Goal: Check status: Check status

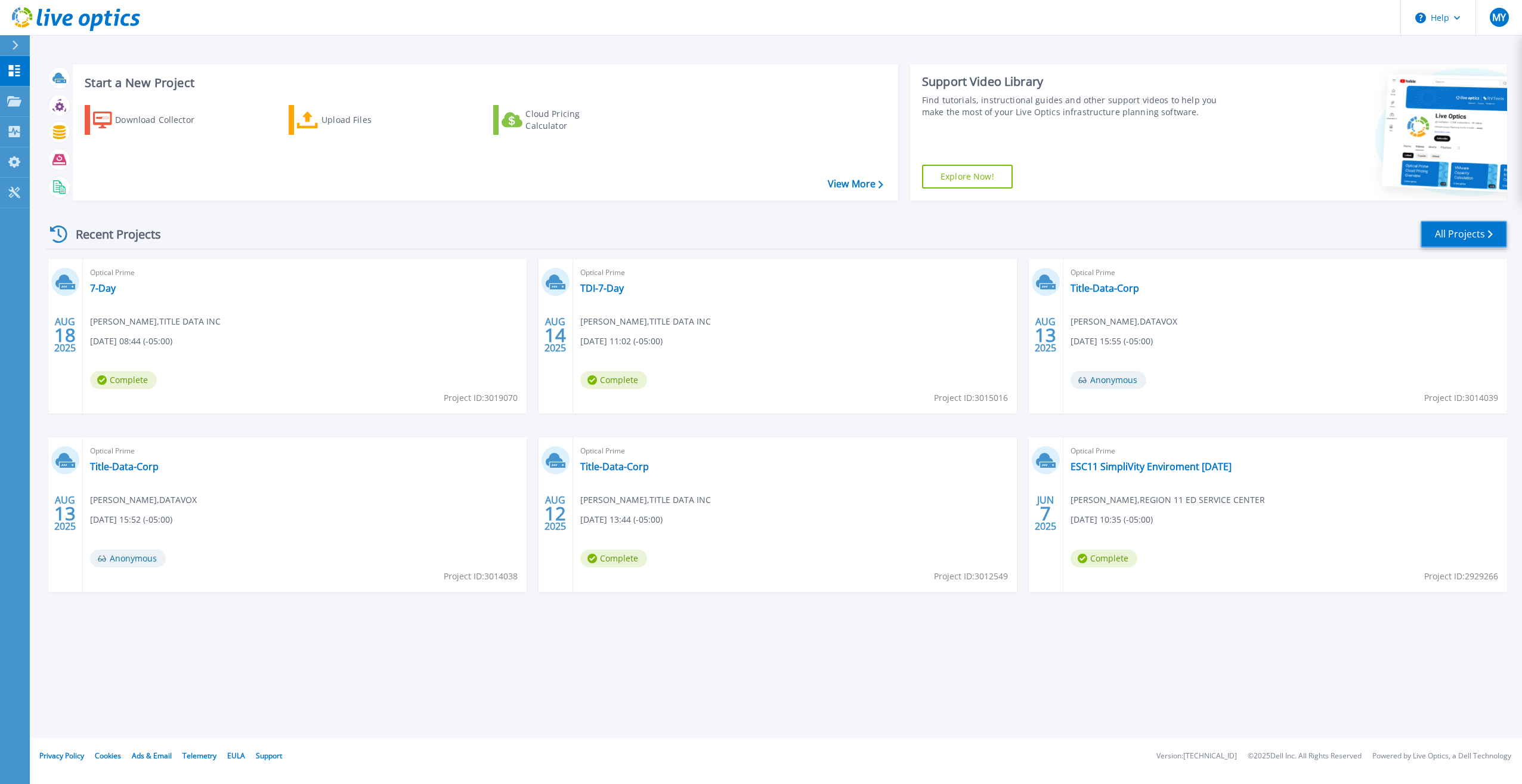
click at [1457, 233] on link "All Projects" at bounding box center [1464, 234] width 87 height 27
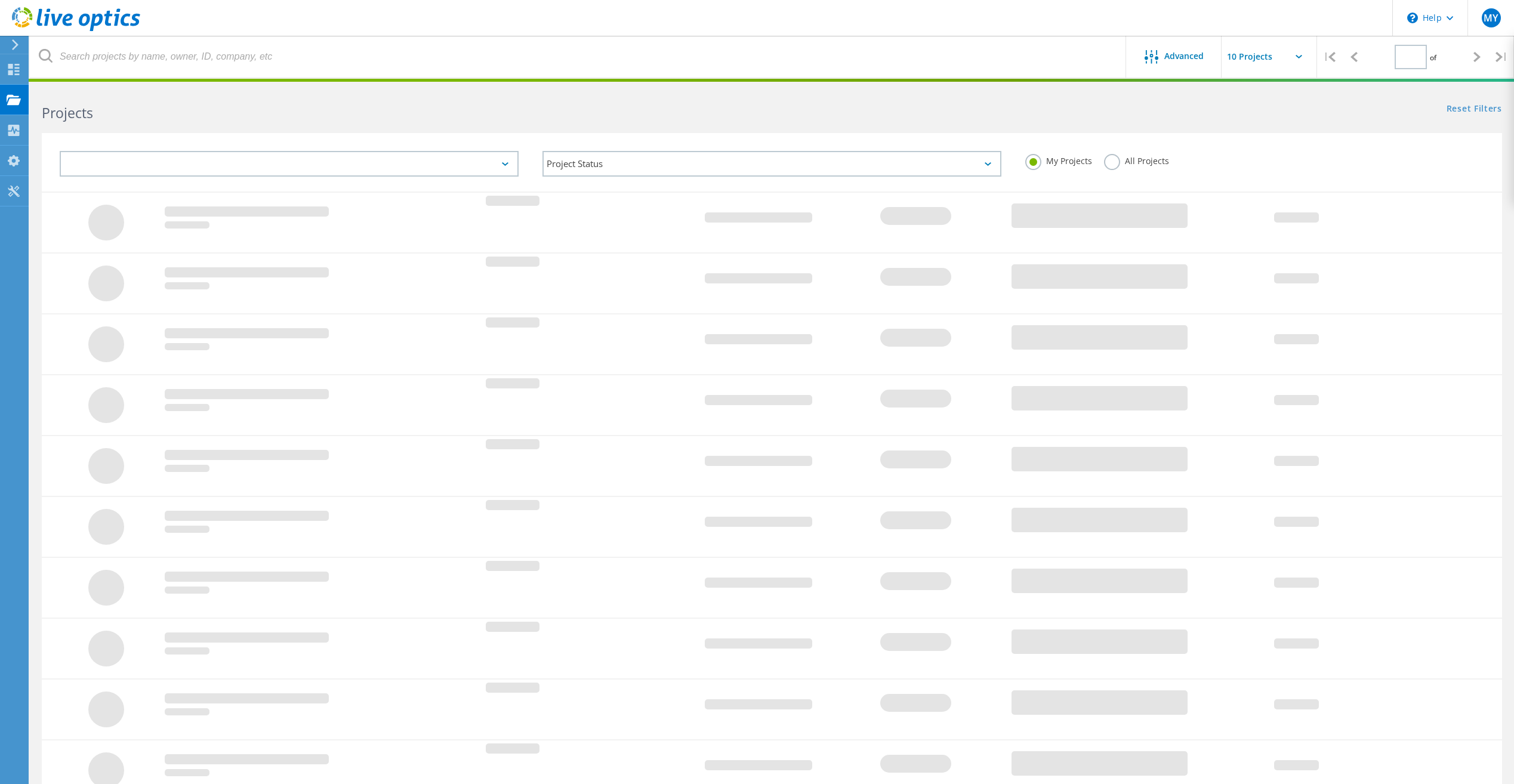
type input "4"
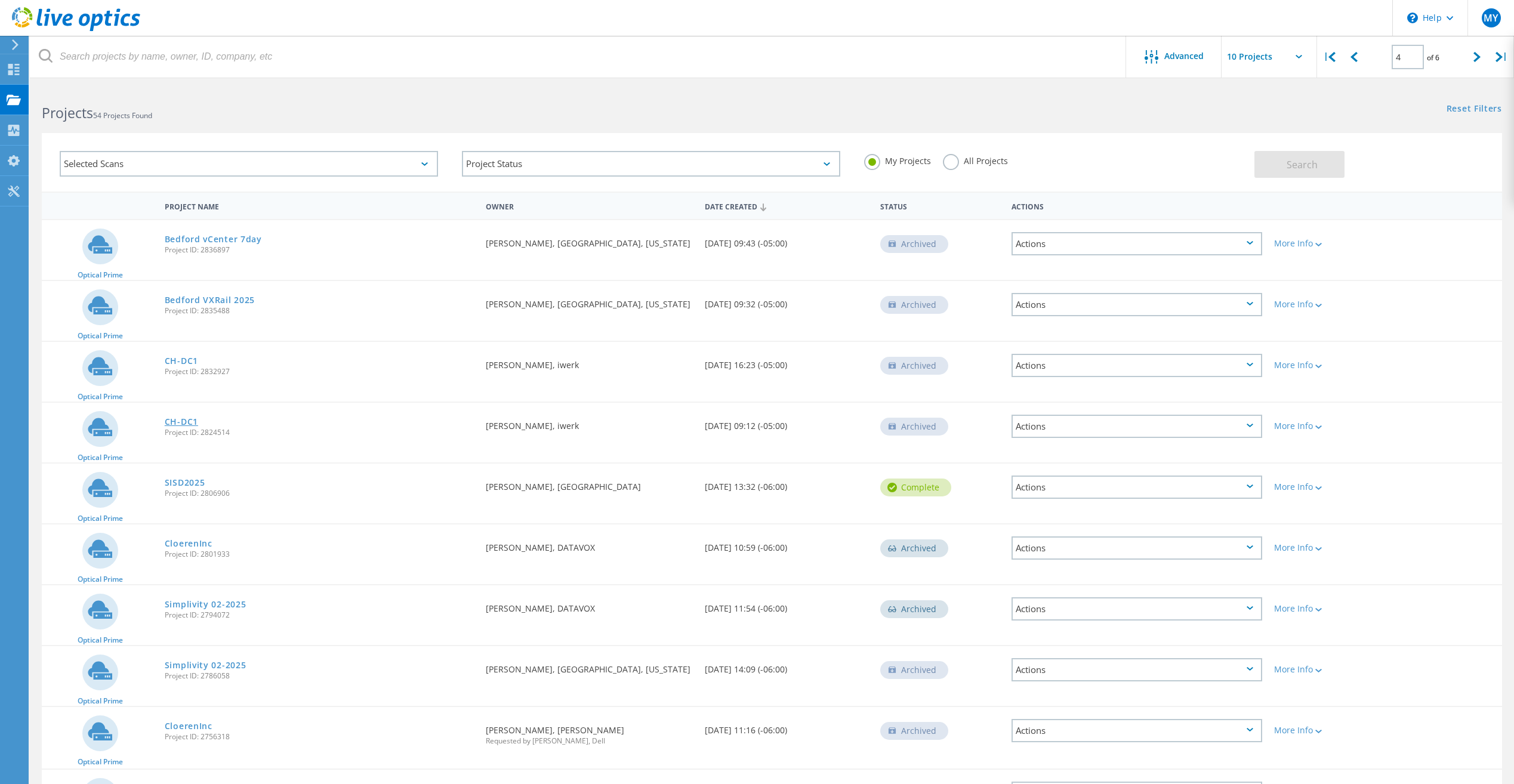
click at [187, 418] on link "CH-DC1" at bounding box center [182, 422] width 33 height 8
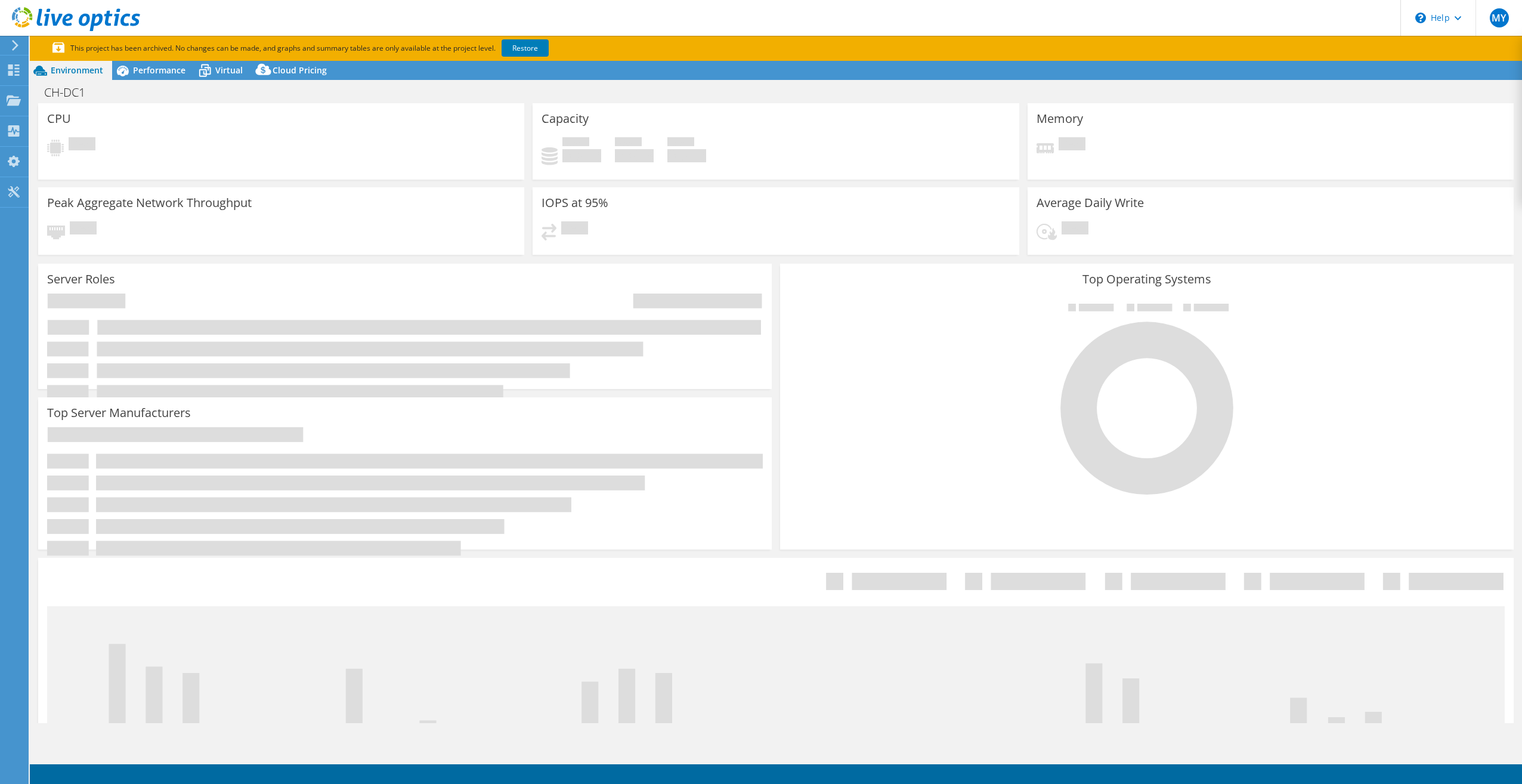
select select "USD"
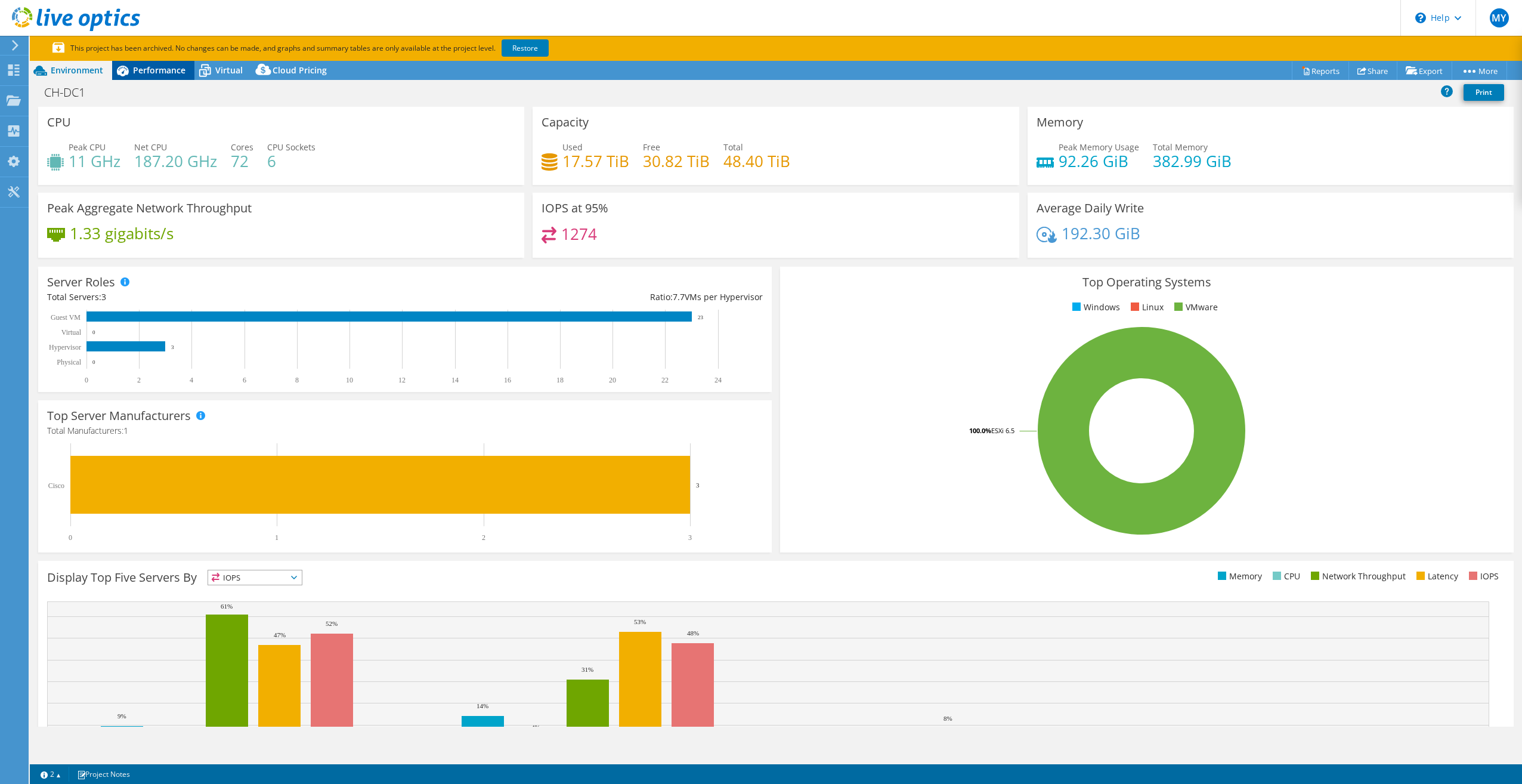
click at [167, 72] on span "Performance" at bounding box center [159, 70] width 53 height 12
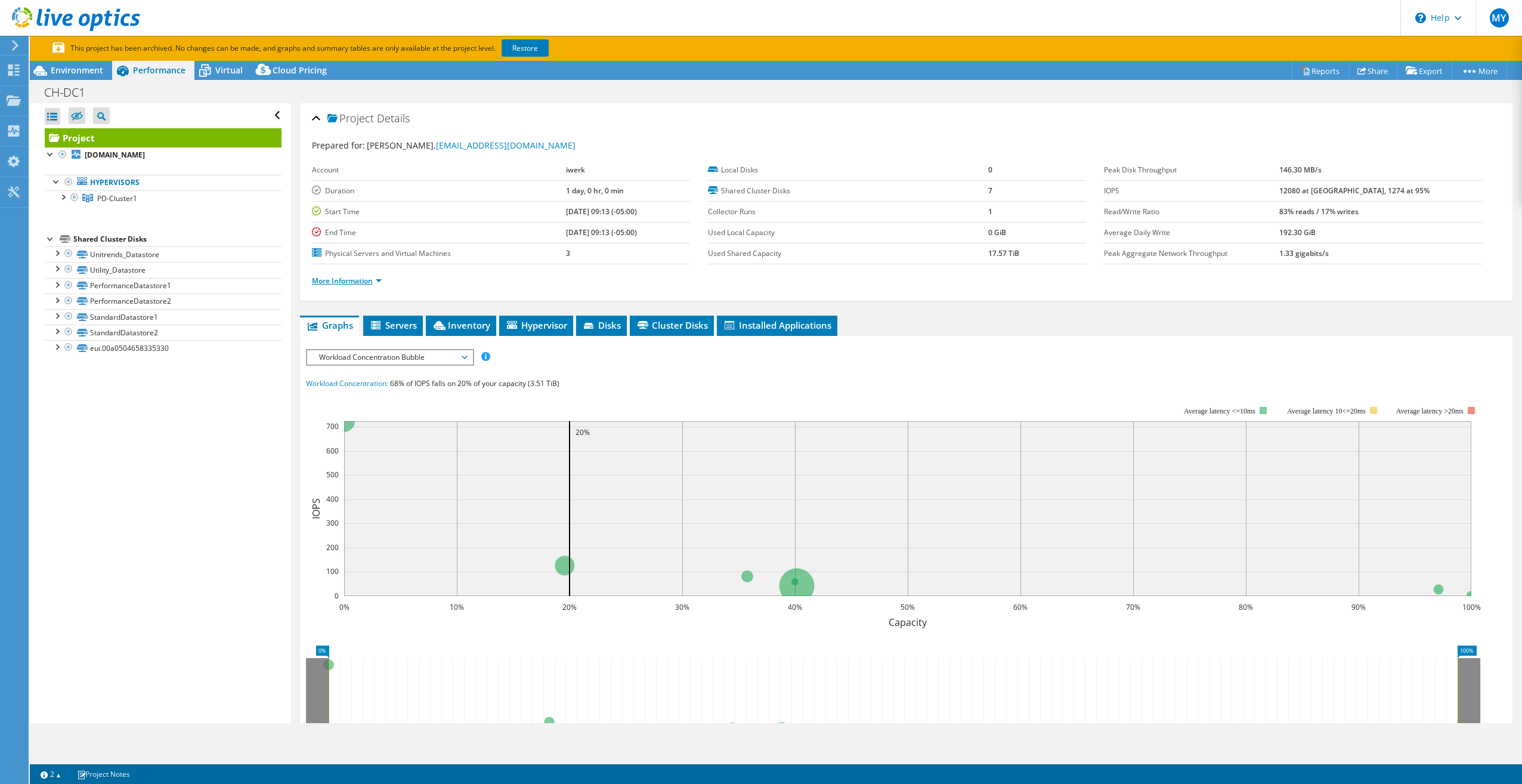
click at [379, 280] on link "More Information" at bounding box center [346, 281] width 70 height 10
